Goal: Information Seeking & Learning: Stay updated

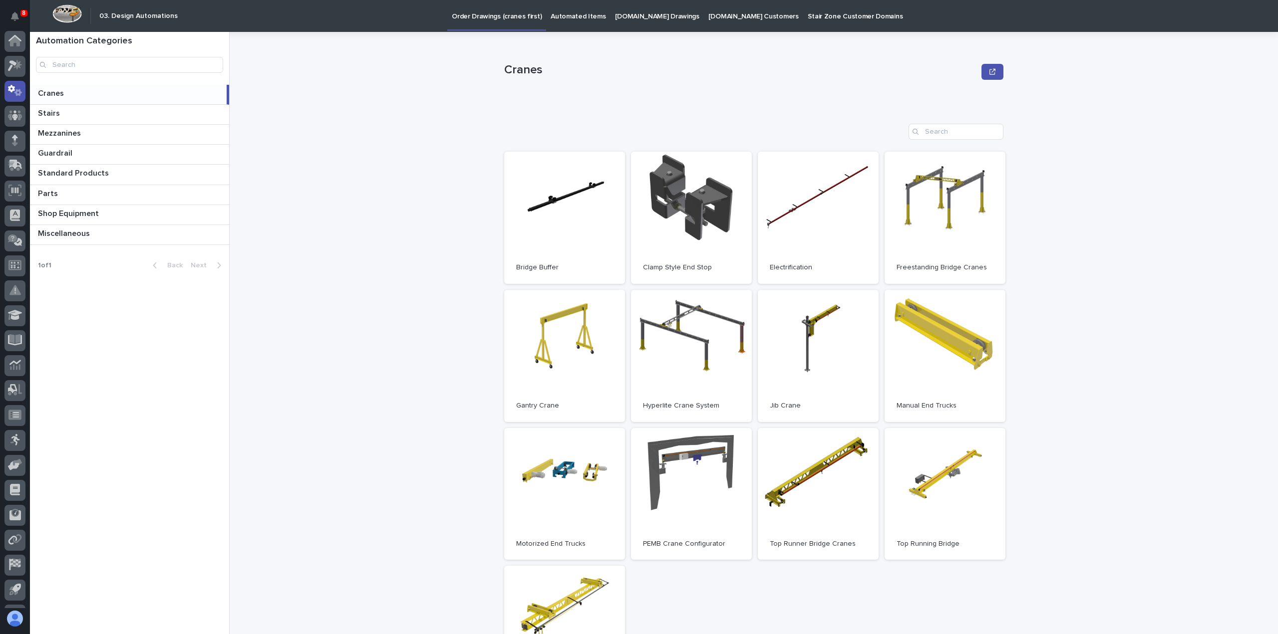
scroll to position [46, 0]
click at [17, 17] on icon "Notifications" at bounding box center [15, 16] width 8 height 9
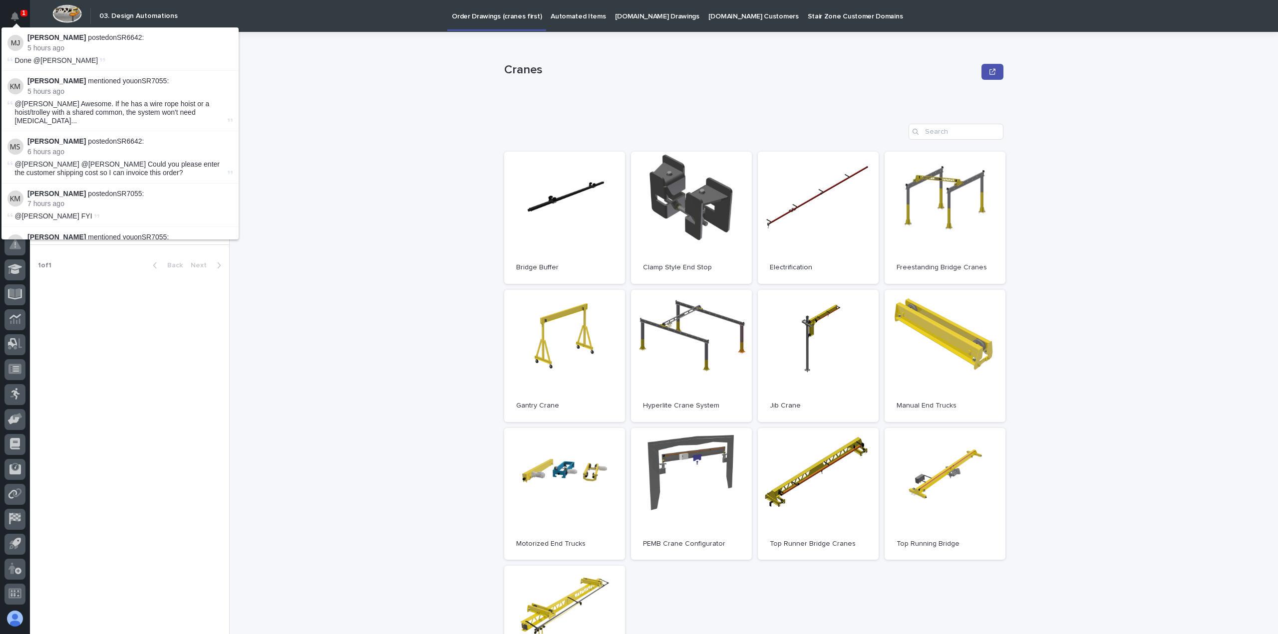
click at [42, 47] on p "5 hours ago" at bounding box center [129, 48] width 205 height 8
click at [42, 86] on div "[PERSON_NAME] mentioned you on SR7055 : 5 hours ago" at bounding box center [129, 86] width 205 height 19
click at [51, 137] on strong "[PERSON_NAME]" at bounding box center [56, 141] width 58 height 8
drag, startPoint x: 67, startPoint y: 182, endPoint x: 73, endPoint y: 188, distance: 8.1
click at [68, 190] on p "[PERSON_NAME] posted on SR7055 :" at bounding box center [129, 194] width 205 height 8
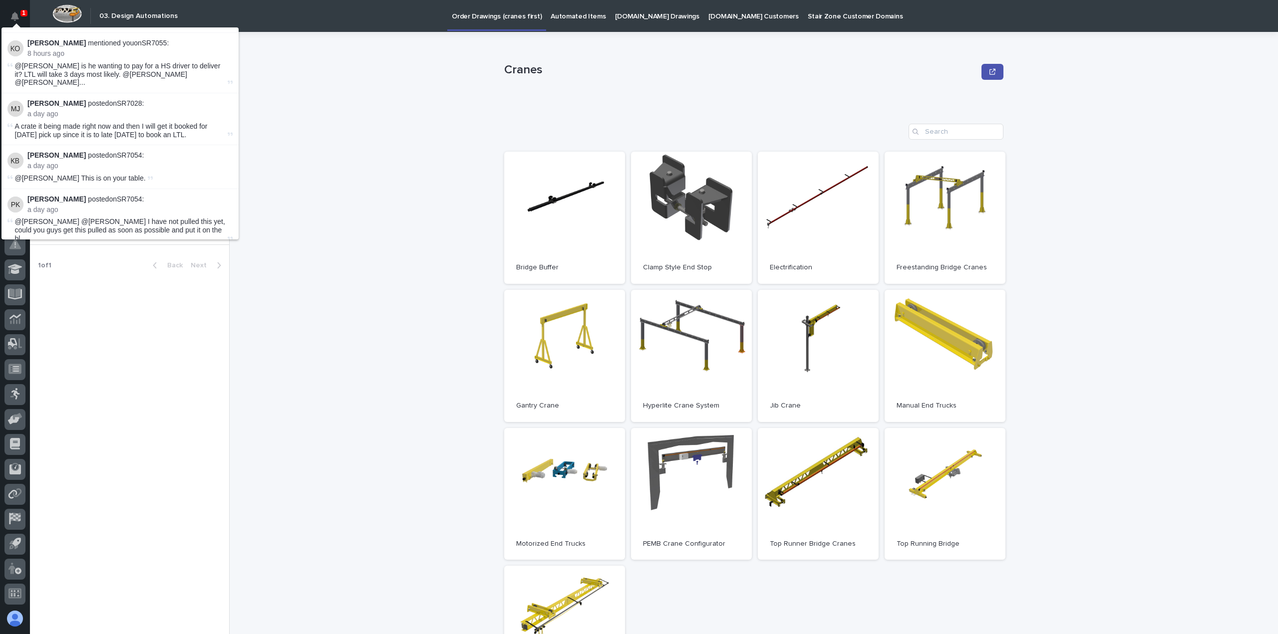
scroll to position [266, 0]
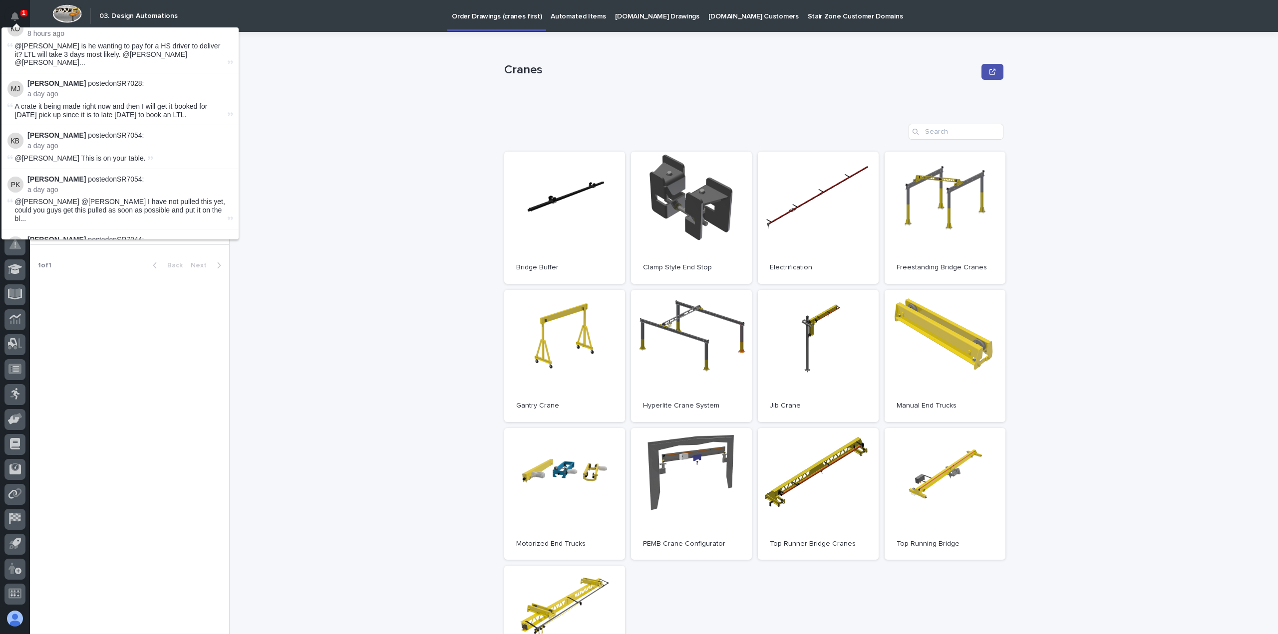
click at [57, 90] on p "a day ago" at bounding box center [129, 94] width 205 height 8
click at [56, 42] on span "@[PERSON_NAME] is he wanting to pay for a HS driver to deliver it? LTL will tak…" at bounding box center [120, 54] width 211 height 25
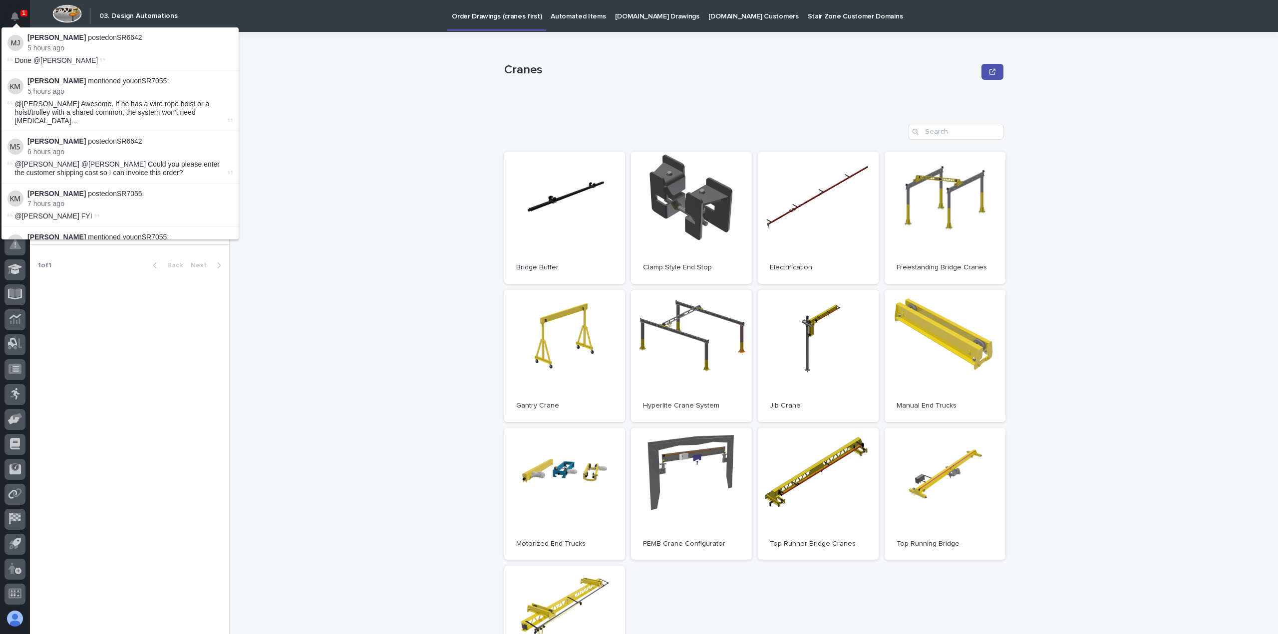
scroll to position [66, 0]
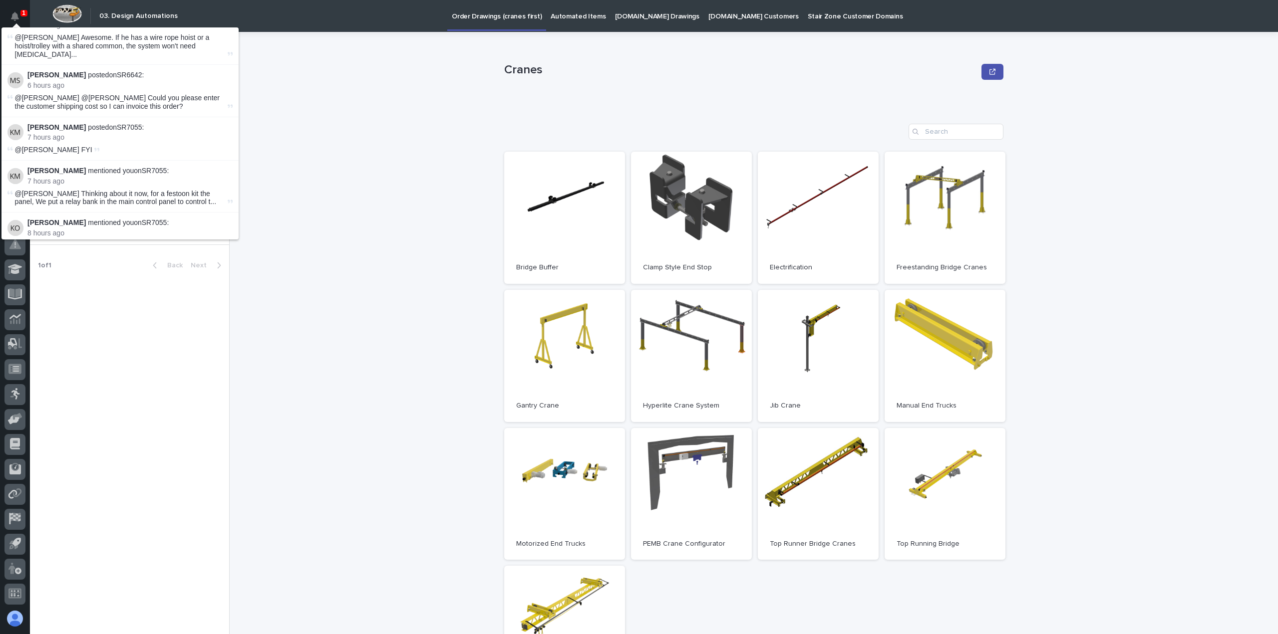
click at [55, 190] on span "@[PERSON_NAME] Thinking about it now, for a festoon kit the panel, We put a rel…" at bounding box center [120, 198] width 211 height 17
click at [56, 229] on p "8 hours ago" at bounding box center [129, 233] width 205 height 8
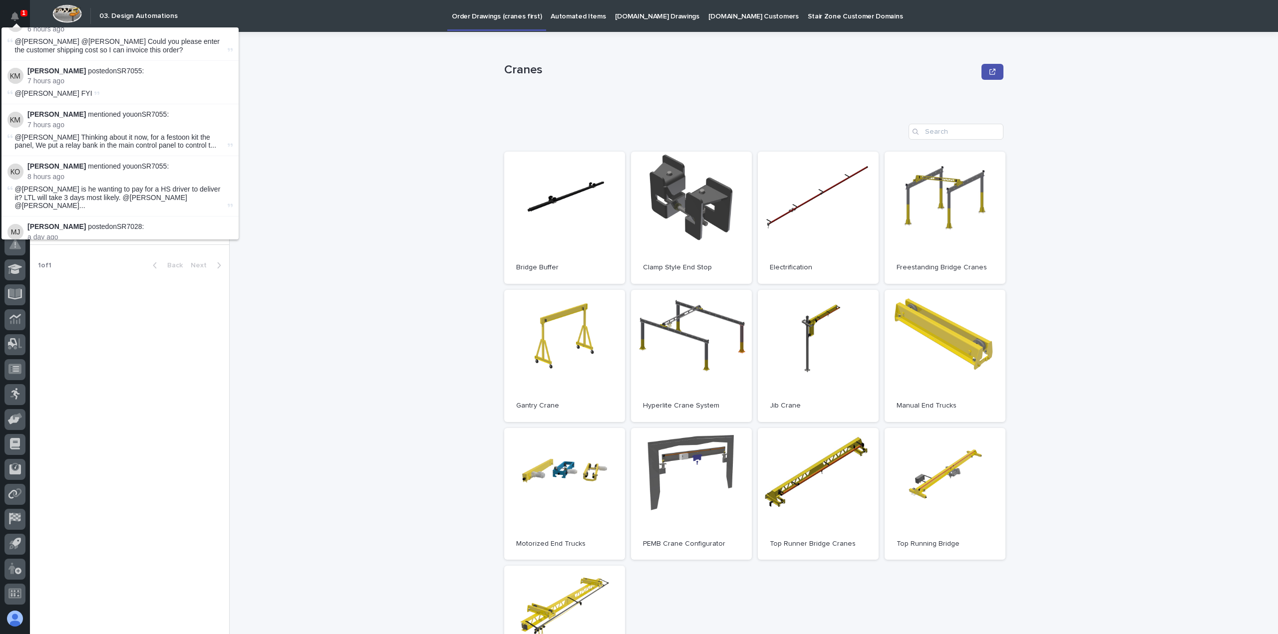
click at [48, 121] on p "7 hours ago" at bounding box center [129, 125] width 205 height 8
click at [50, 173] on p "8 hours ago" at bounding box center [129, 177] width 205 height 8
click at [51, 223] on strong "[PERSON_NAME]" at bounding box center [56, 227] width 58 height 8
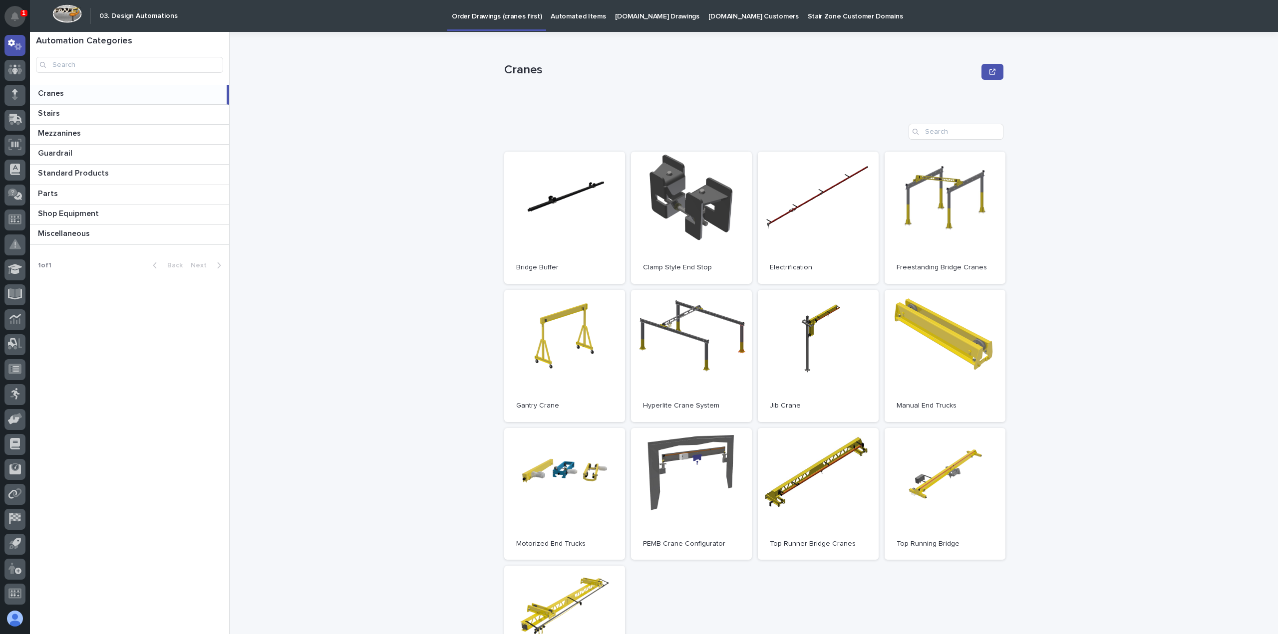
click at [14, 13] on icon "Notifications" at bounding box center [15, 16] width 8 height 9
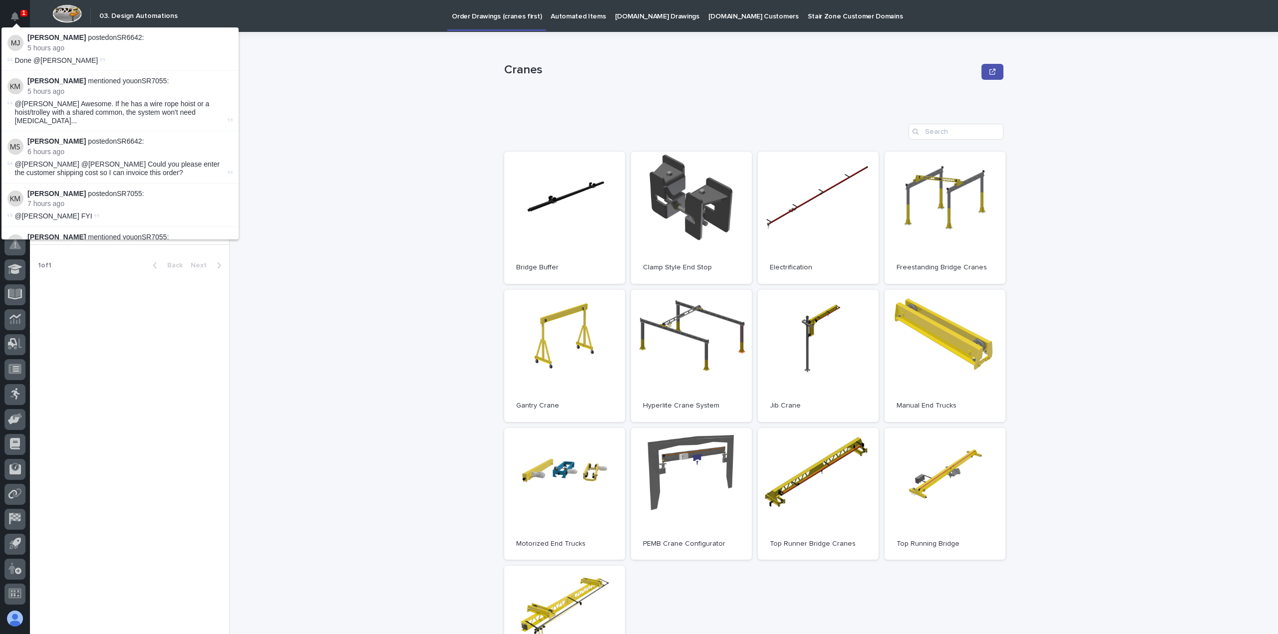
click at [43, 43] on div "[PERSON_NAME] posted on SR6642 : 5 hours ago" at bounding box center [129, 42] width 205 height 19
click at [56, 90] on p "5 hours ago" at bounding box center [129, 91] width 205 height 8
click at [58, 148] on p "6 hours ago" at bounding box center [129, 152] width 205 height 8
click at [68, 191] on div "[PERSON_NAME] posted on SR7055 : 7 hours ago" at bounding box center [129, 199] width 205 height 19
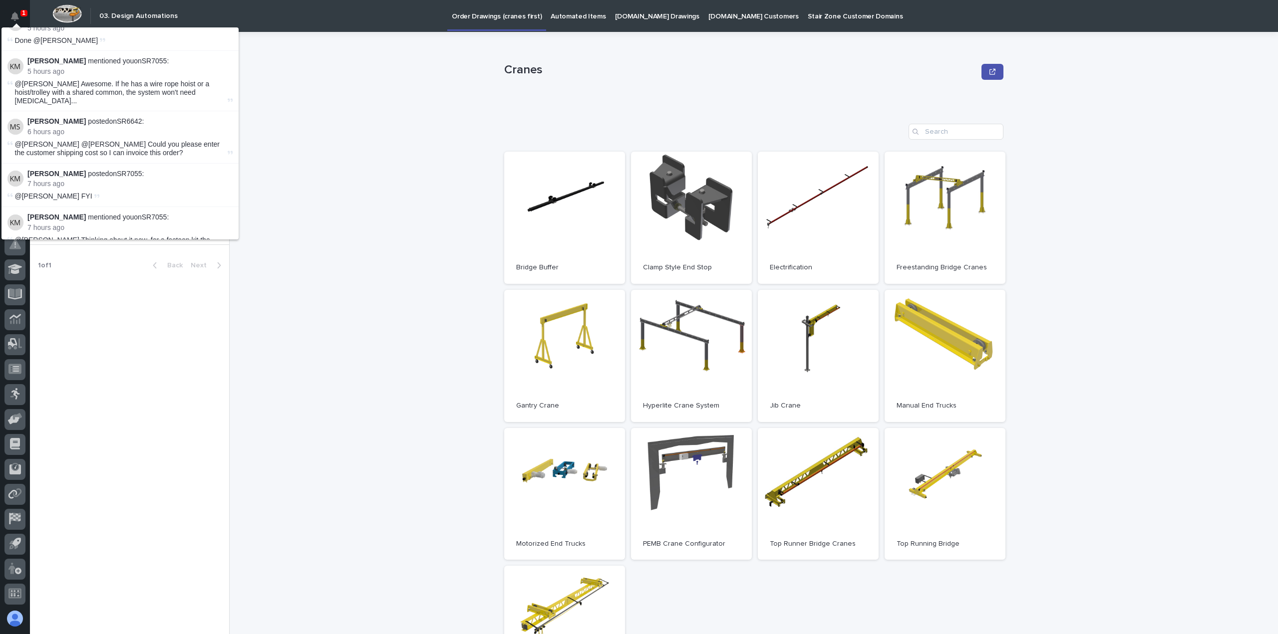
click at [86, 213] on div "[PERSON_NAME] mentioned you on SR7055 : 7 hours ago" at bounding box center [129, 222] width 205 height 19
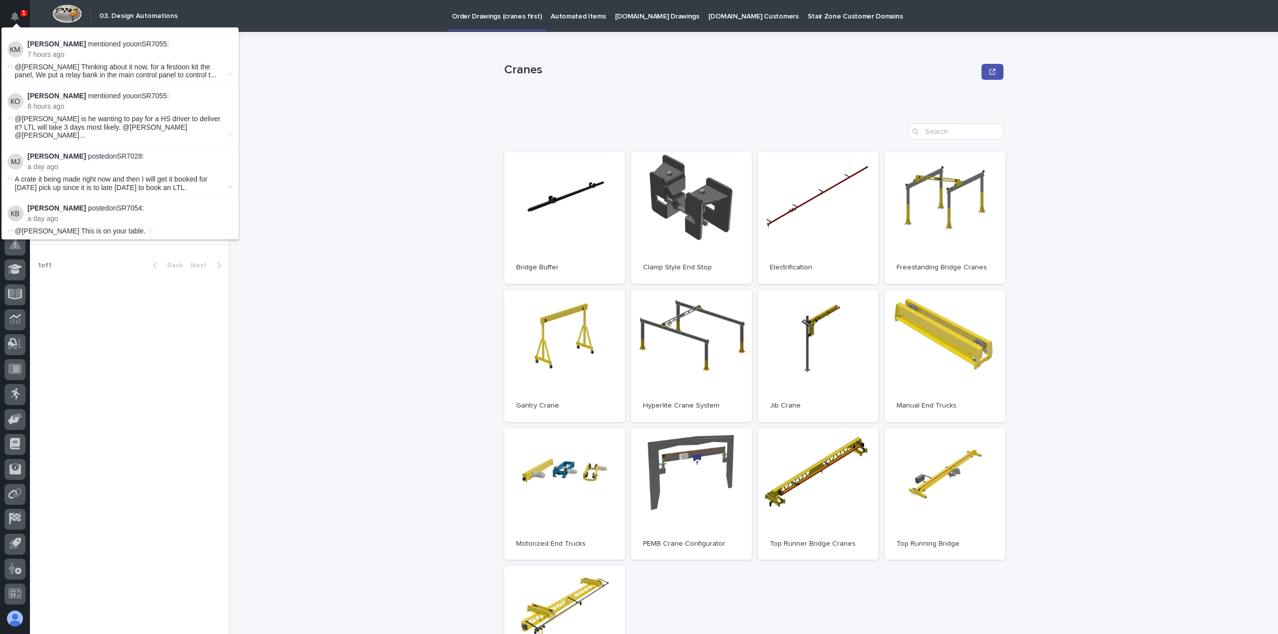
scroll to position [200, 0]
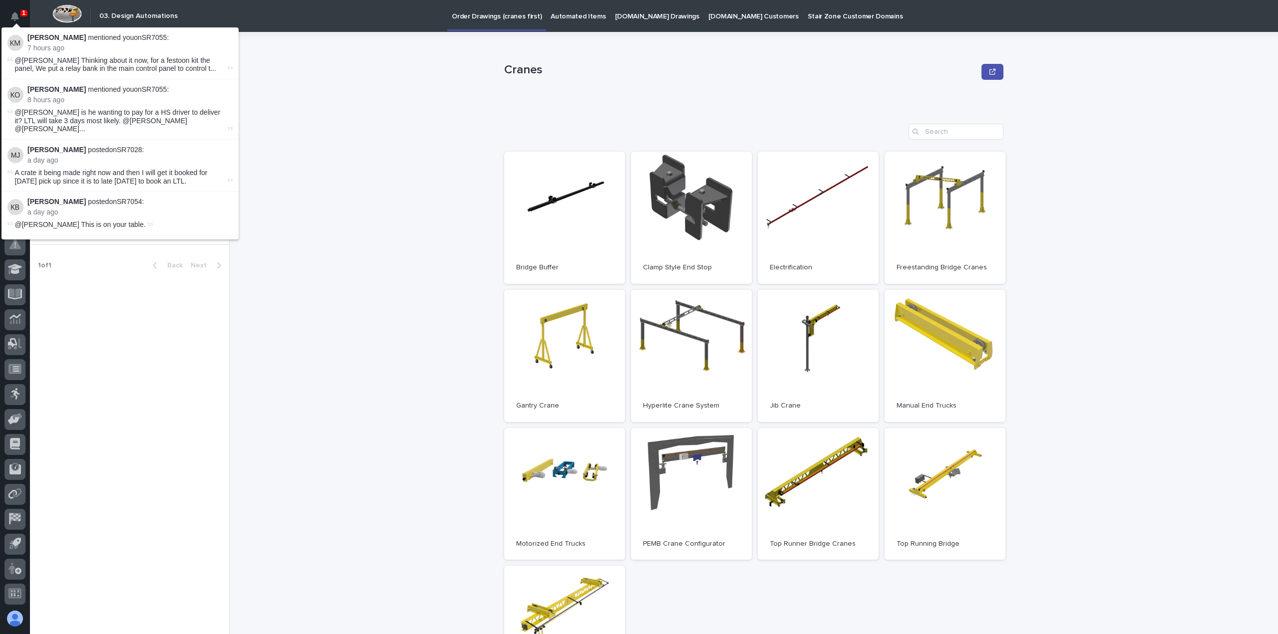
click at [62, 108] on span "@[PERSON_NAME] is he wanting to pay for a HS driver to deliver it? LTL will tak…" at bounding box center [120, 120] width 211 height 25
click at [56, 156] on p "a day ago" at bounding box center [129, 160] width 205 height 8
click at [53, 200] on li "[PERSON_NAME] posted on SR7054 : a day ago @[PERSON_NAME] This is on your table." at bounding box center [119, 213] width 237 height 43
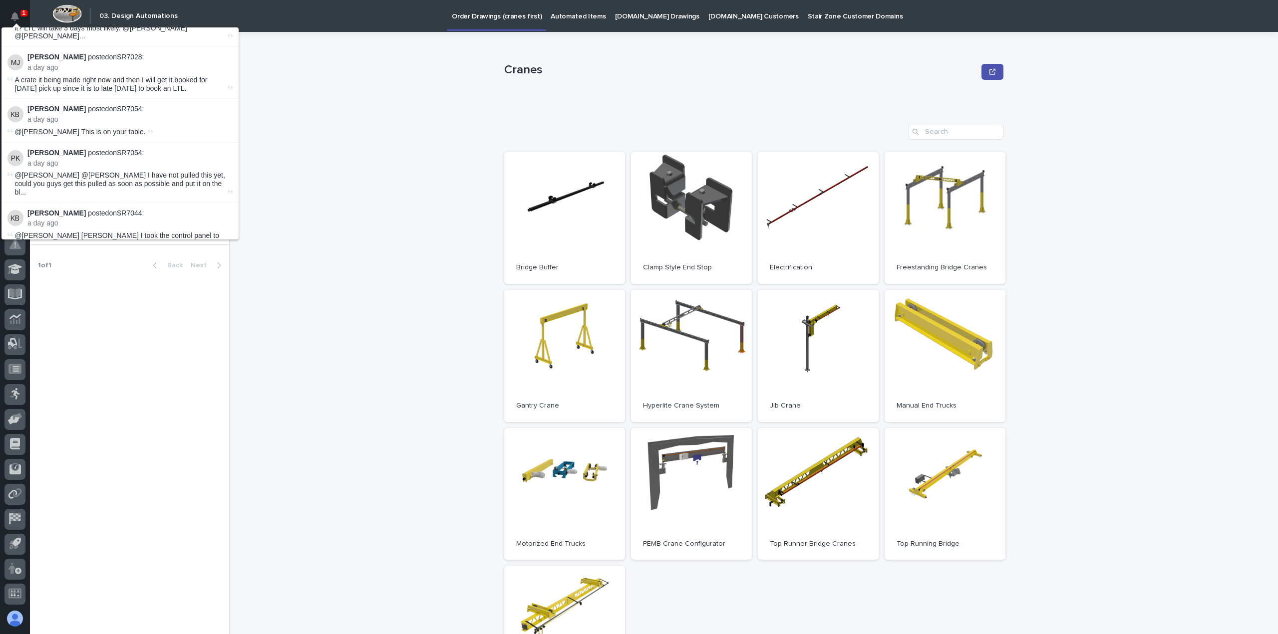
scroll to position [312, 0]
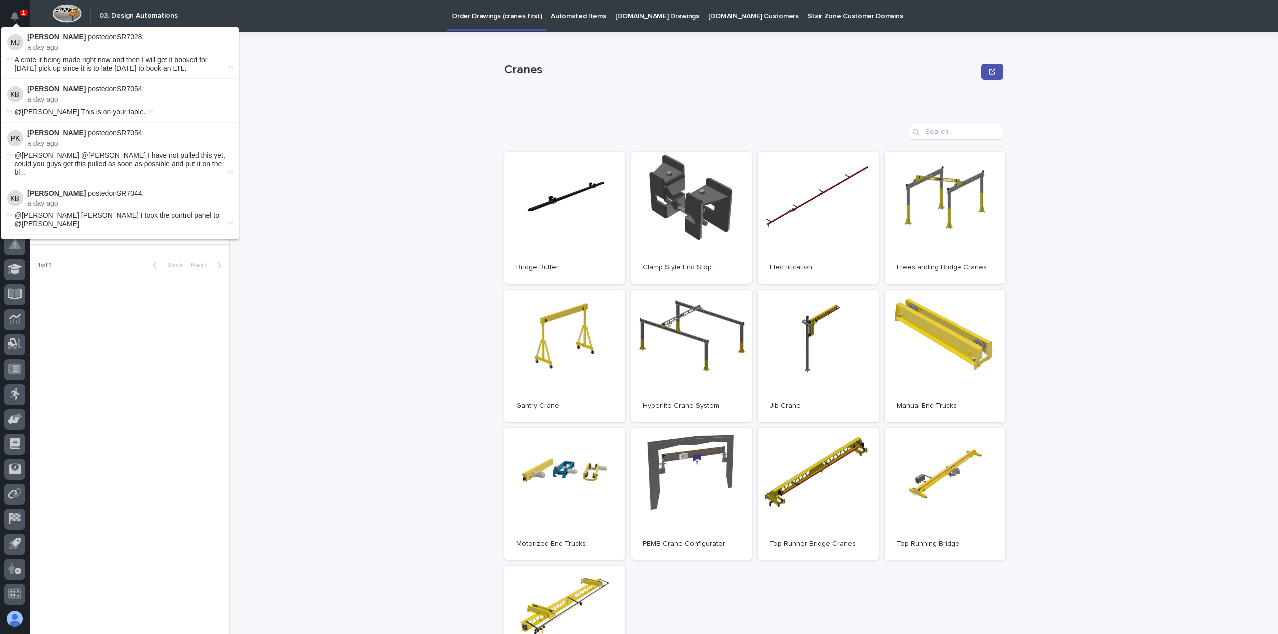
click at [58, 139] on p "a day ago" at bounding box center [129, 143] width 205 height 8
click at [56, 199] on p "a day ago" at bounding box center [129, 203] width 205 height 8
click at [60, 252] on p "a day ago" at bounding box center [129, 256] width 205 height 8
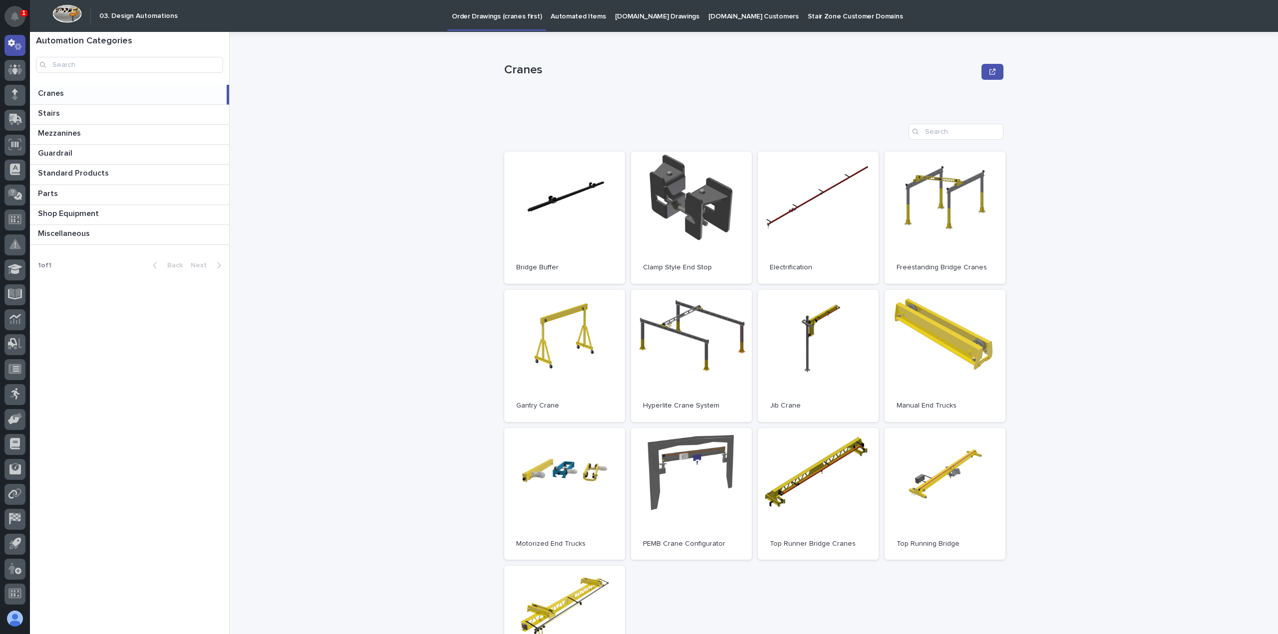
click at [14, 13] on icon "Notifications" at bounding box center [15, 16] width 8 height 9
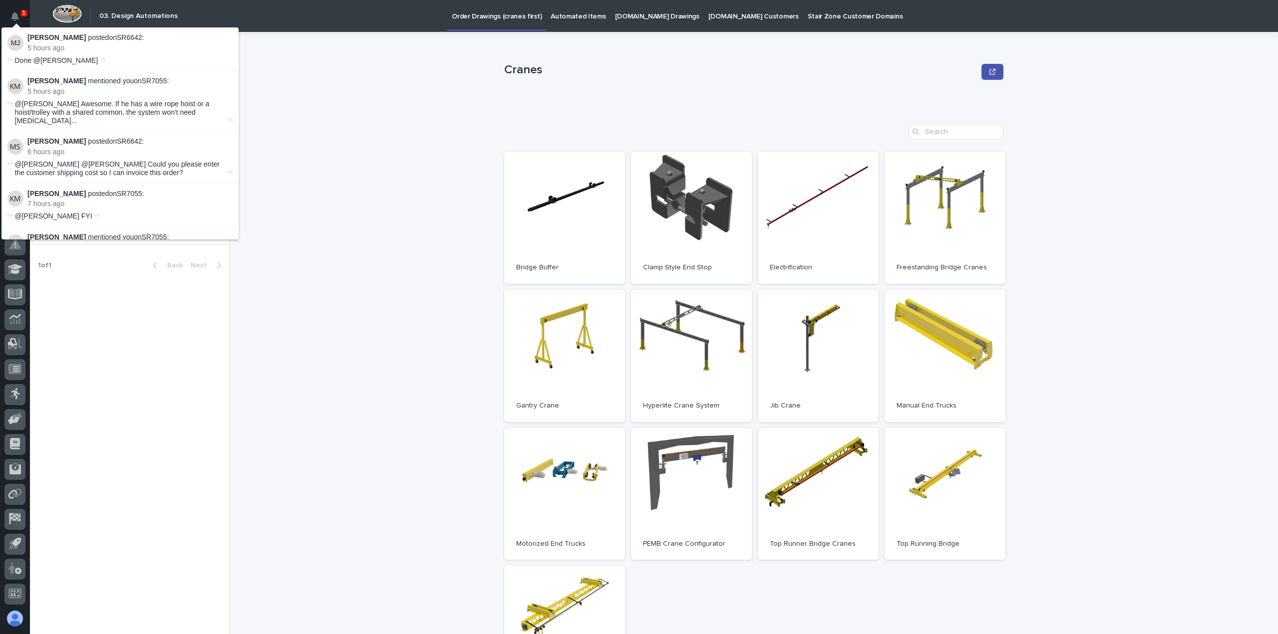
click at [352, 127] on div "Cranes Cranes Sorry, there was an error saving your record. Please try again. P…" at bounding box center [760, 333] width 1036 height 602
